Goal: Find contact information: Find contact information

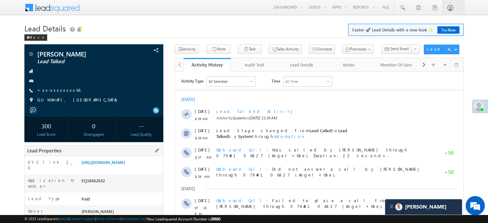
drag, startPoint x: 0, startPoint y: 0, endPoint x: 153, endPoint y: 173, distance: 230.8
click at [153, 168] on div "https://angelbroking1-pk3em7sa.customui-test.leadsquared.com?leadId=b9683be6-ed…" at bounding box center [121, 163] width 83 height 9
copy link "https://angelbroking1-pk3em7sa.customui-test.leadsquared.com?leadId=b9683be6-ed…"
click at [96, 114] on div "Sachin Sharma Lead Talked" at bounding box center [93, 80] width 139 height 72
click at [98, 165] on link "https://angelbroking1-pk3em7sa.customui-test.leadsquared.com?leadId=b9683be6-ed…" at bounding box center [103, 161] width 44 height 5
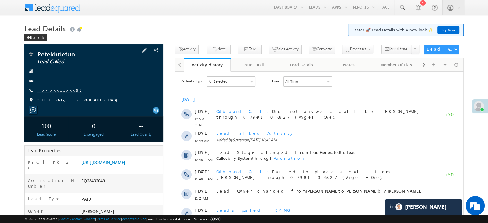
click at [62, 89] on link "+xx-xxxxxxxx93" at bounding box center [59, 89] width 45 height 5
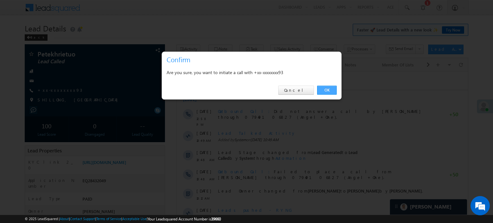
click at [322, 91] on link "OK" at bounding box center [327, 90] width 20 height 9
